Goal: Task Accomplishment & Management: Use online tool/utility

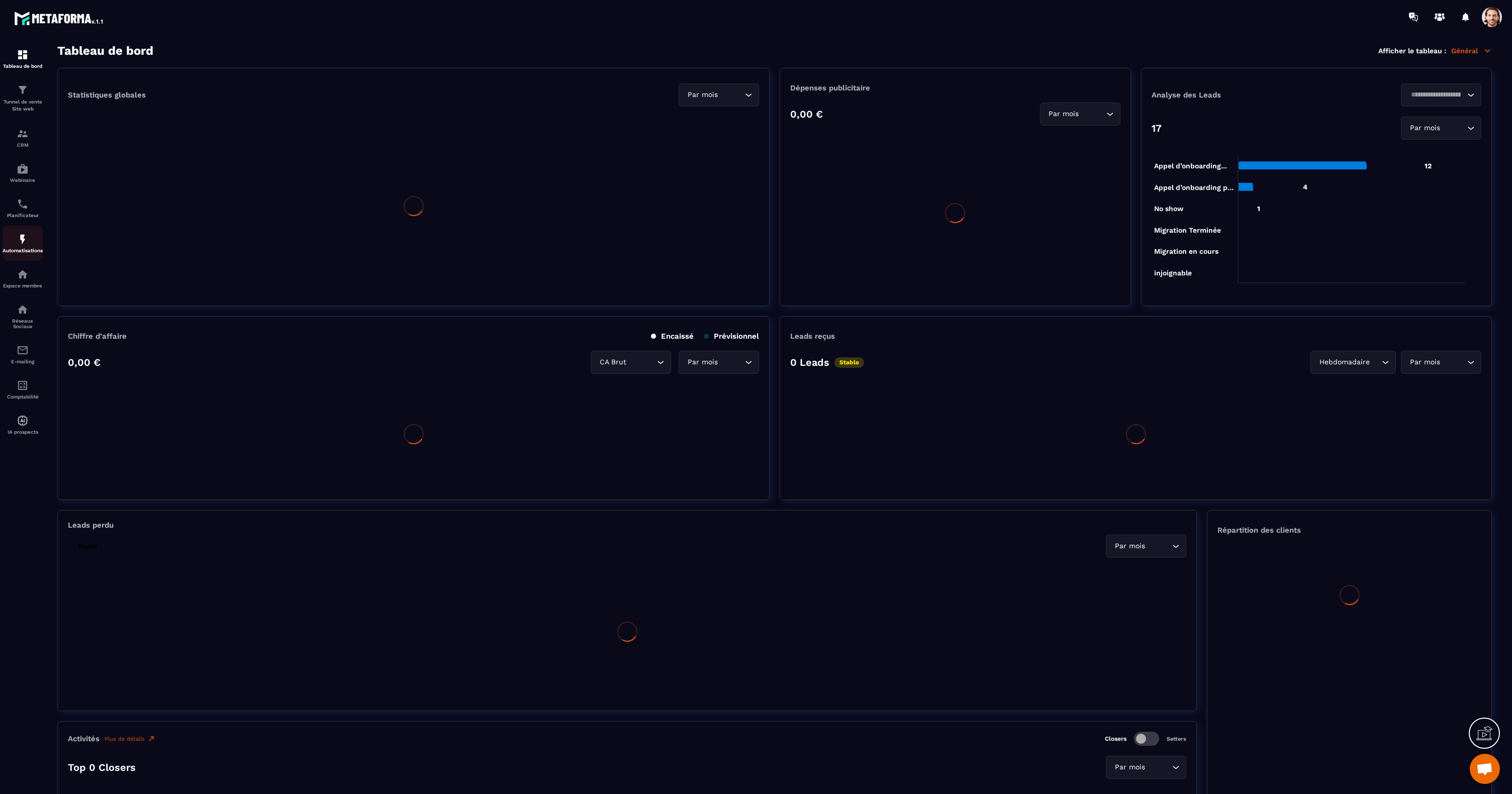
click at [24, 242] on img at bounding box center [23, 239] width 12 height 12
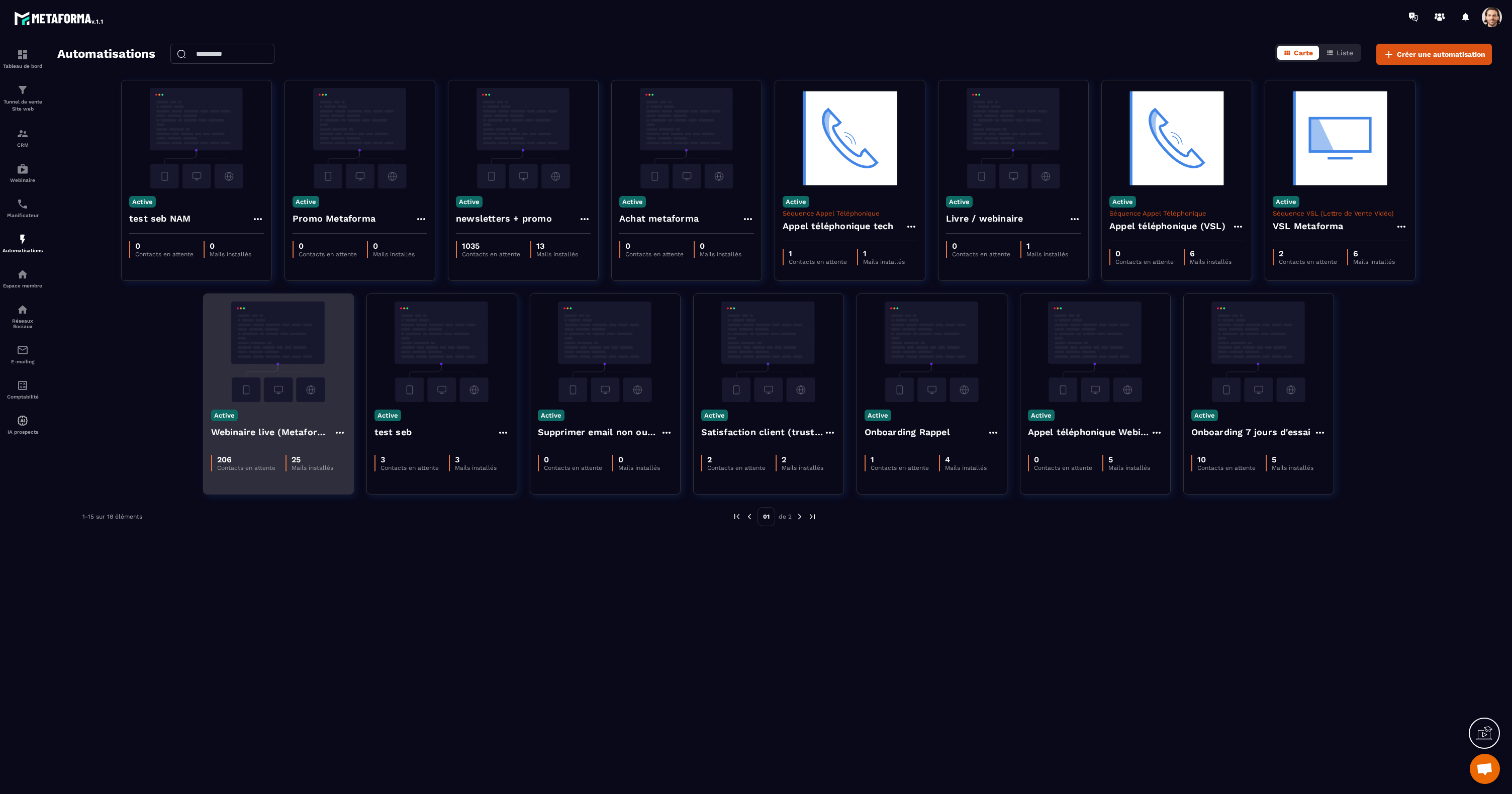
click at [279, 345] on img at bounding box center [279, 351] width 135 height 100
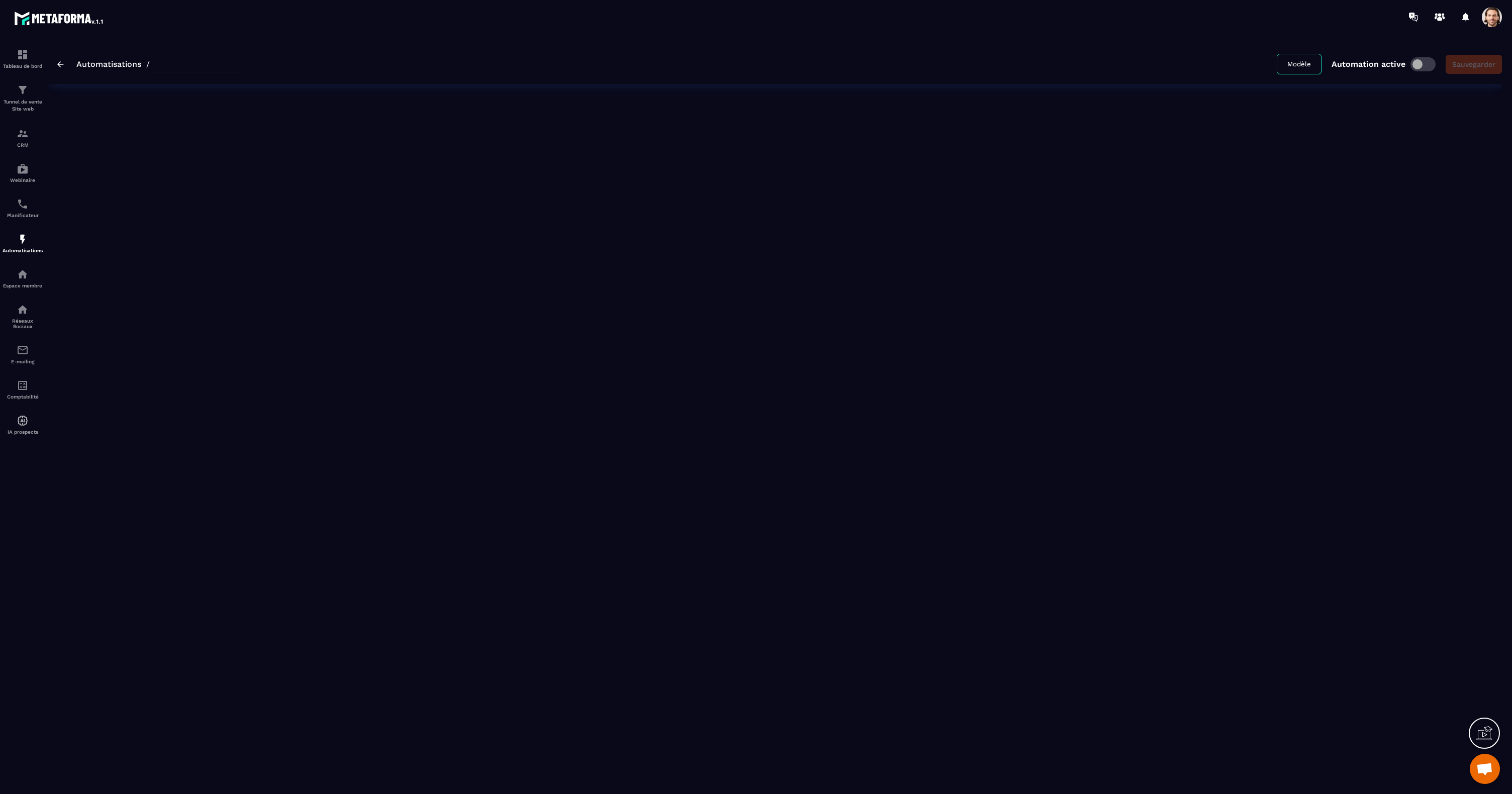
type input "**********"
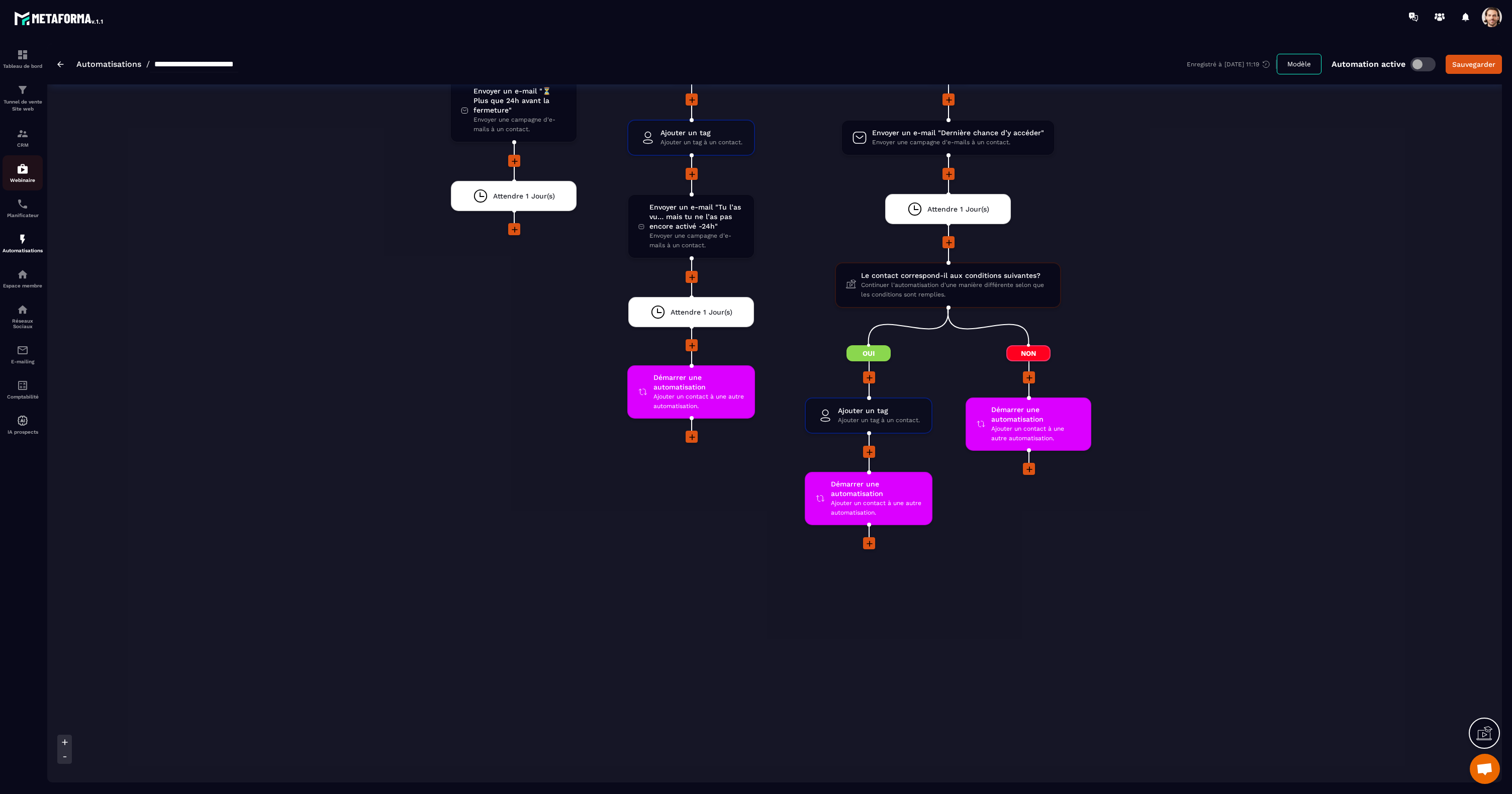
scroll to position [4035, 0]
